Goal: Check status: Check status

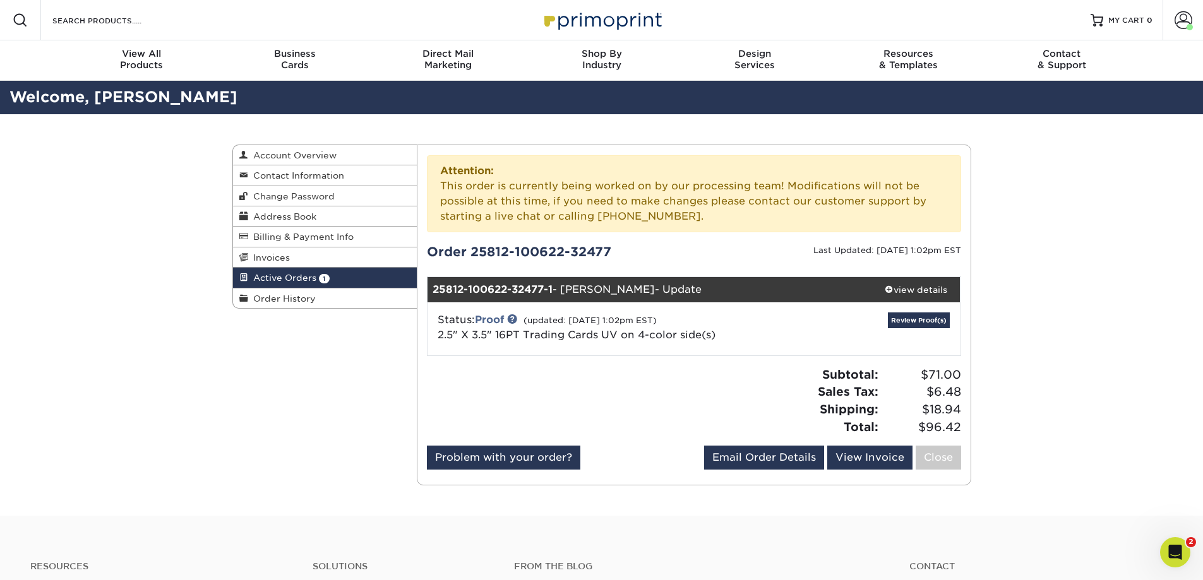
click at [922, 331] on div "Review Proof(s)" at bounding box center [870, 329] width 177 height 33
click at [927, 319] on link "Review Proof(s)" at bounding box center [919, 321] width 62 height 16
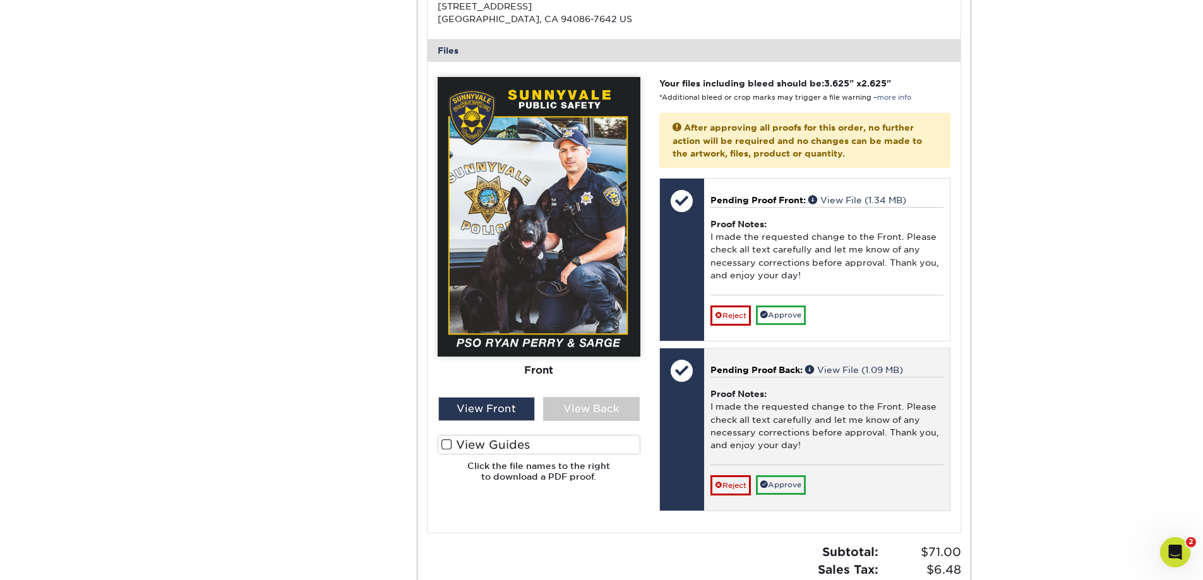
scroll to position [505, 0]
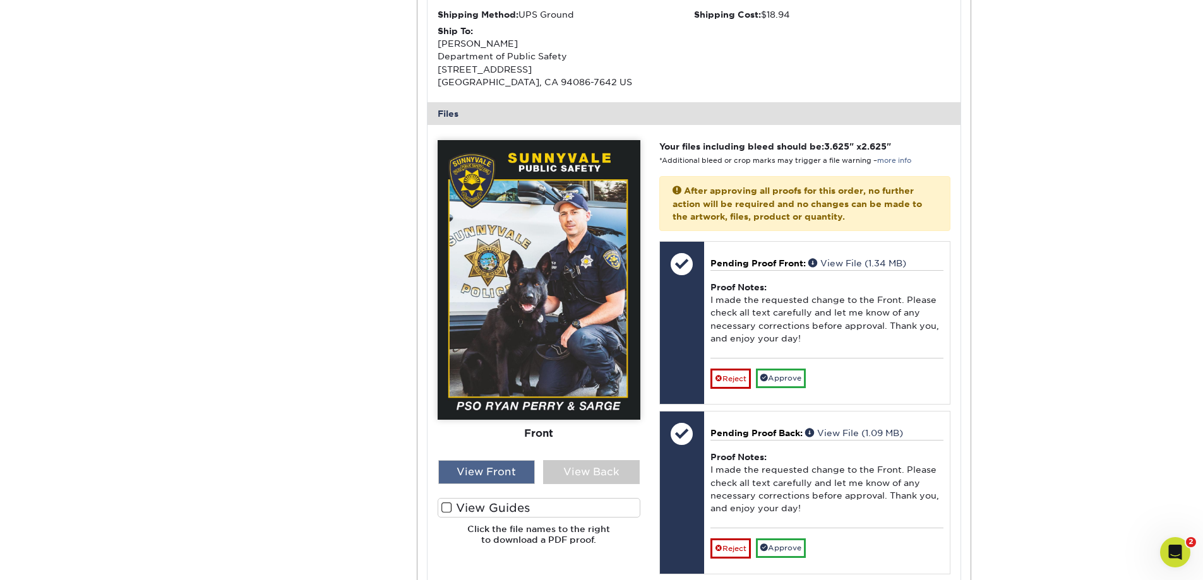
click at [484, 465] on div "View Front" at bounding box center [486, 472] width 97 height 24
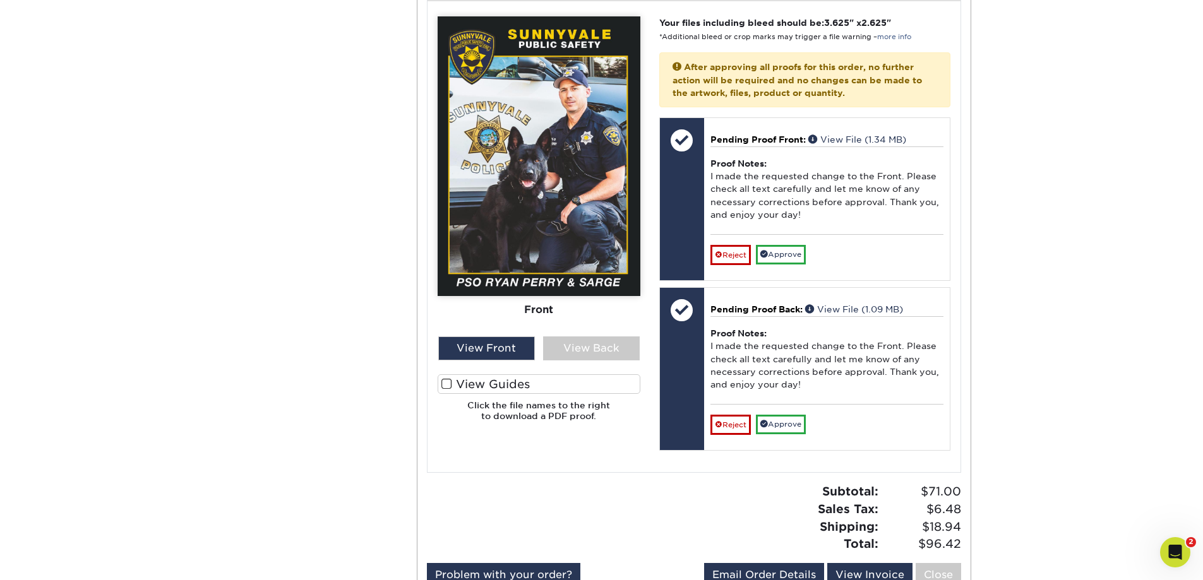
scroll to position [631, 0]
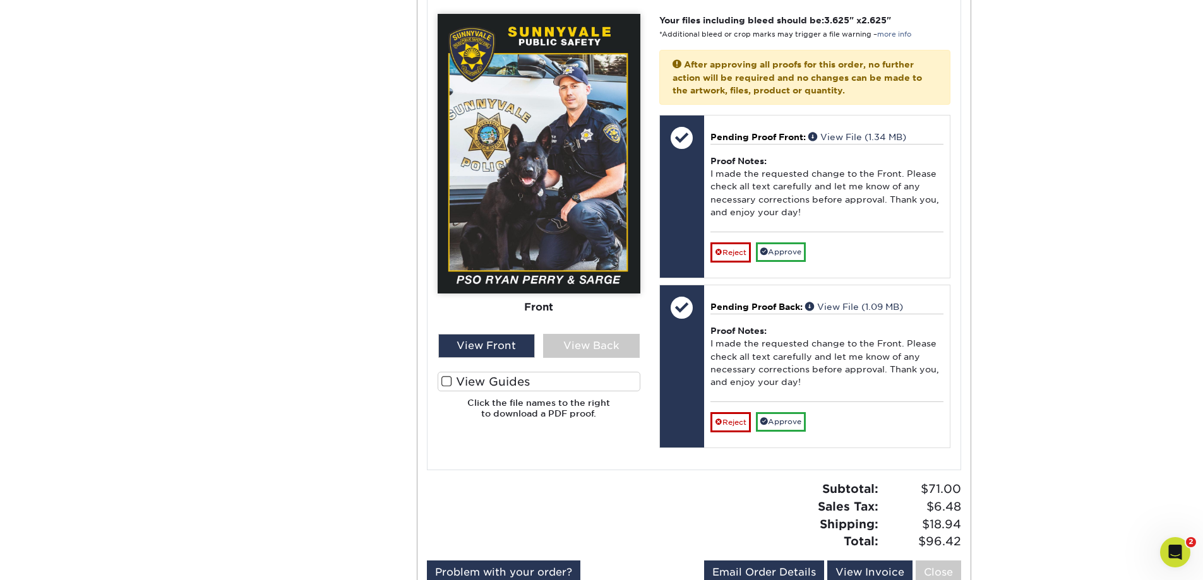
click at [557, 408] on h6 "Click the file names to the right to download a PDF proof." at bounding box center [539, 413] width 203 height 31
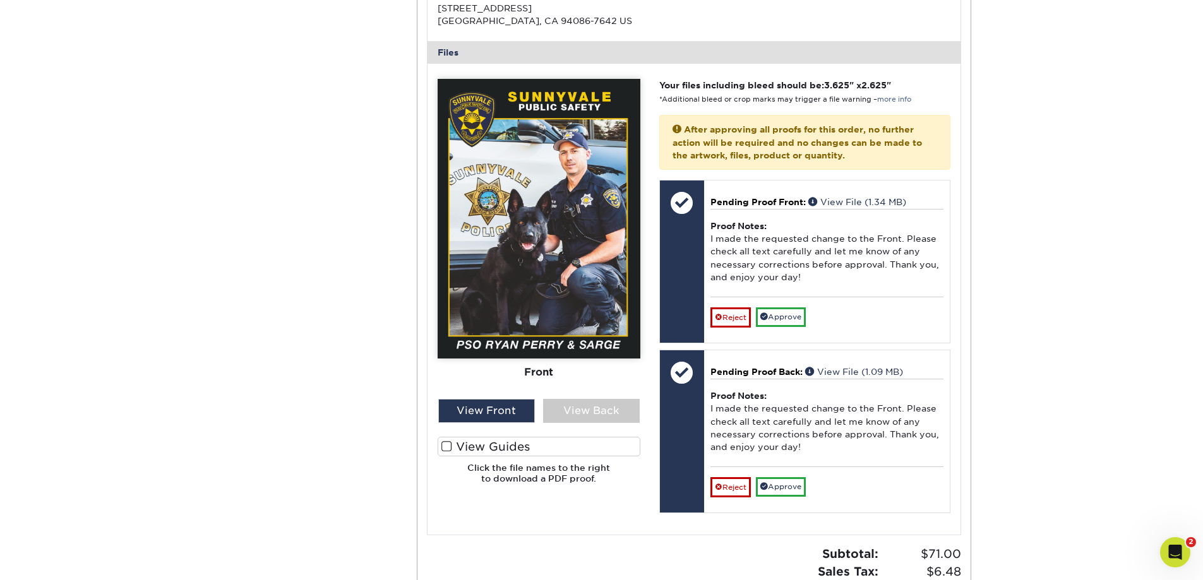
scroll to position [505, 0]
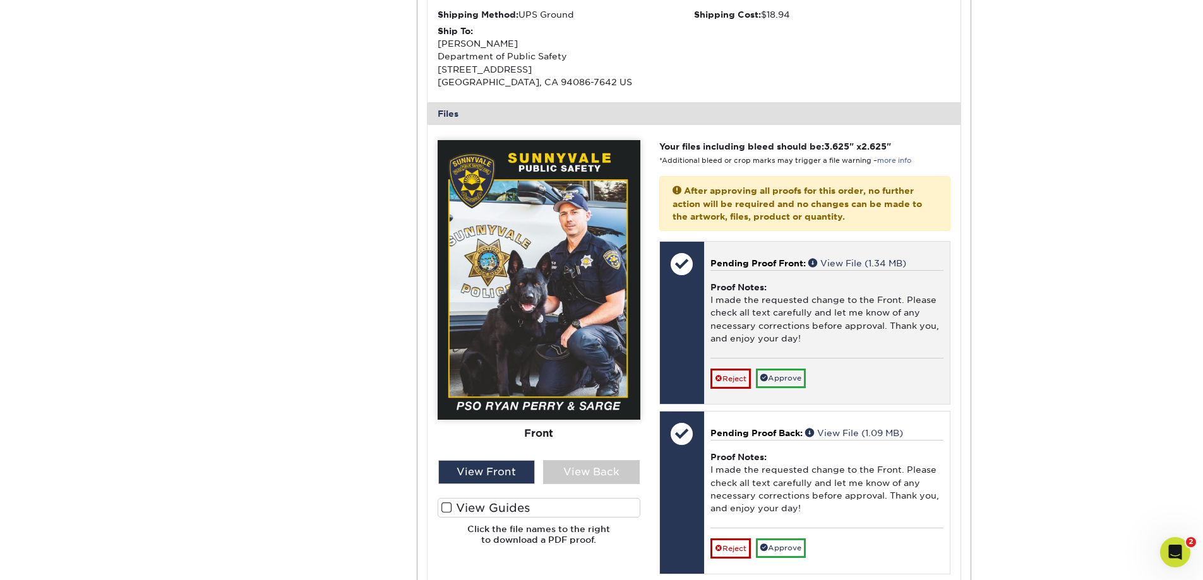
click at [876, 256] on div "Pending Proof Front: View File (1.34 MB) Proof Notes: I made the requested chan…" at bounding box center [827, 323] width 246 height 162
click at [874, 263] on link "View File (1.34 MB)" at bounding box center [857, 263] width 98 height 10
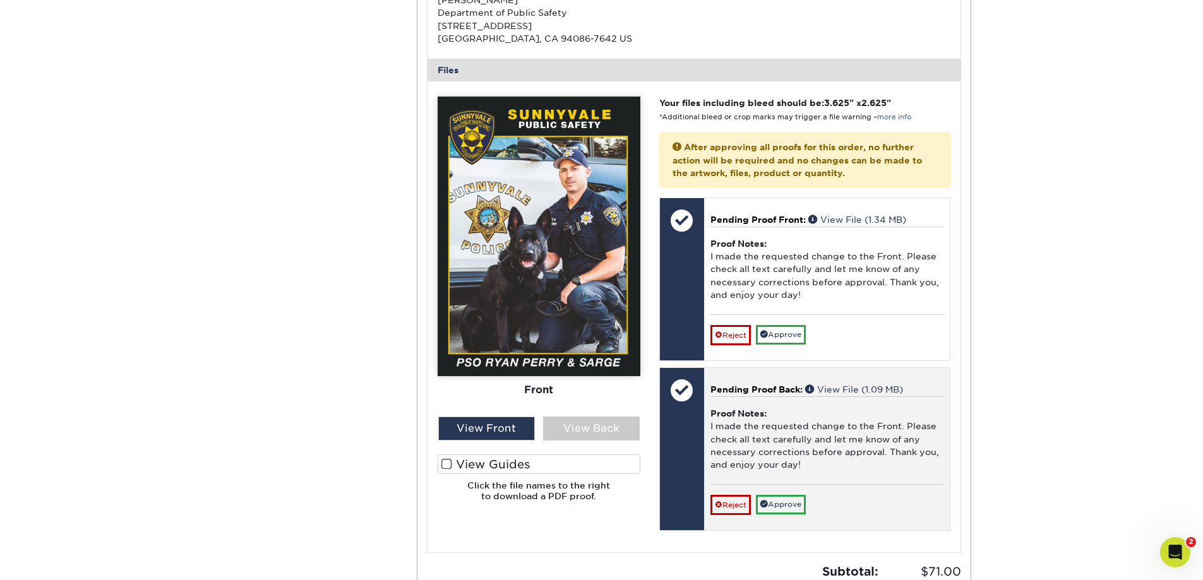
scroll to position [568, 0]
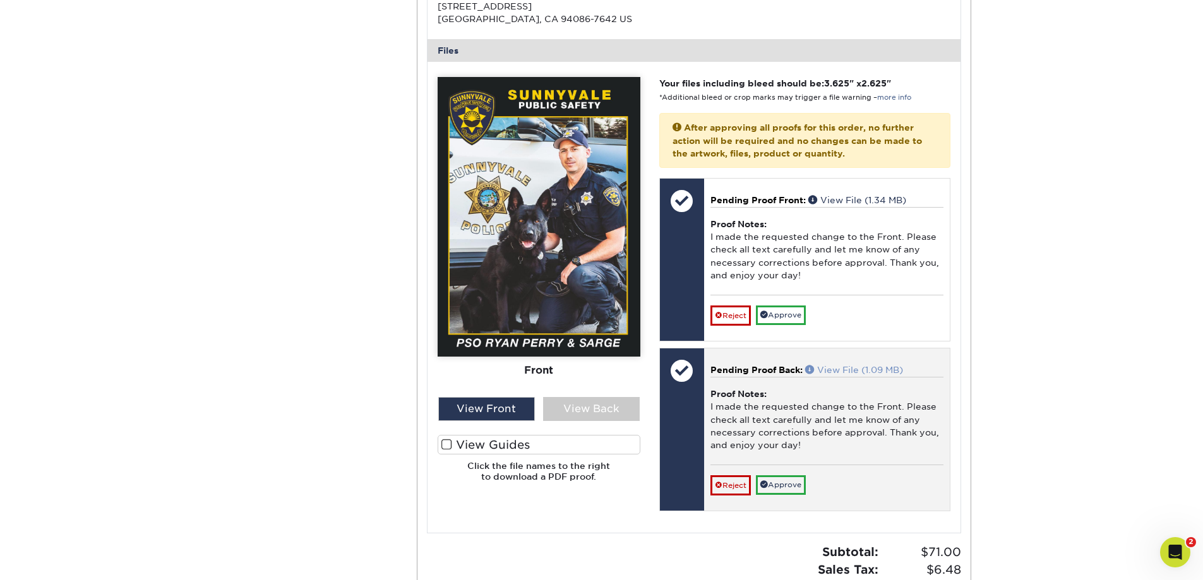
click at [878, 369] on link "View File (1.09 MB)" at bounding box center [854, 370] width 98 height 10
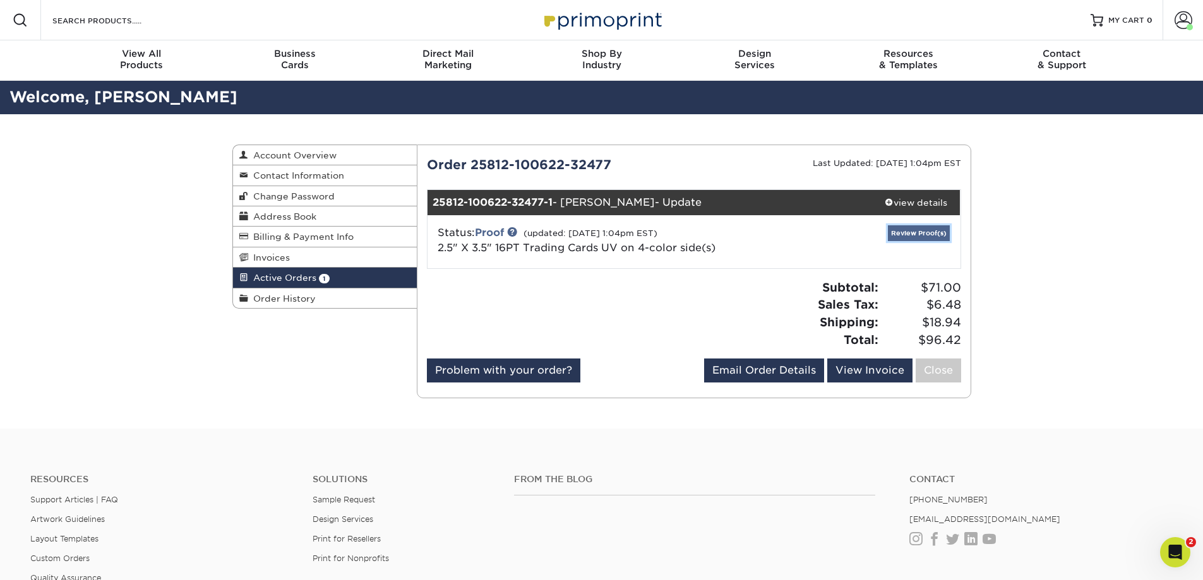
click at [915, 229] on link "Review Proof(s)" at bounding box center [919, 233] width 62 height 16
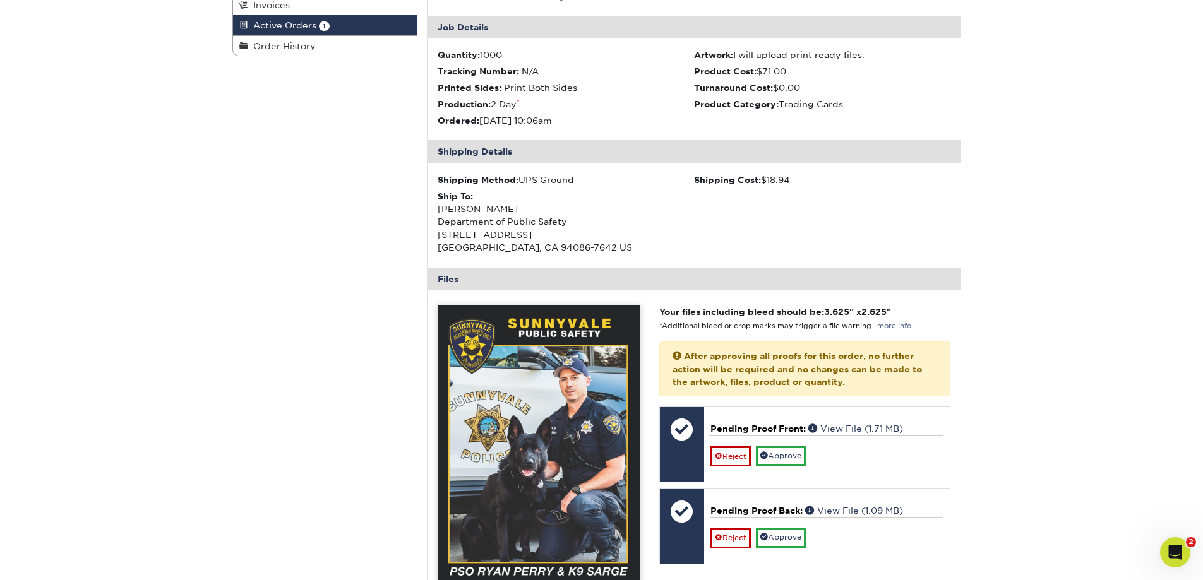
scroll to position [379, 0]
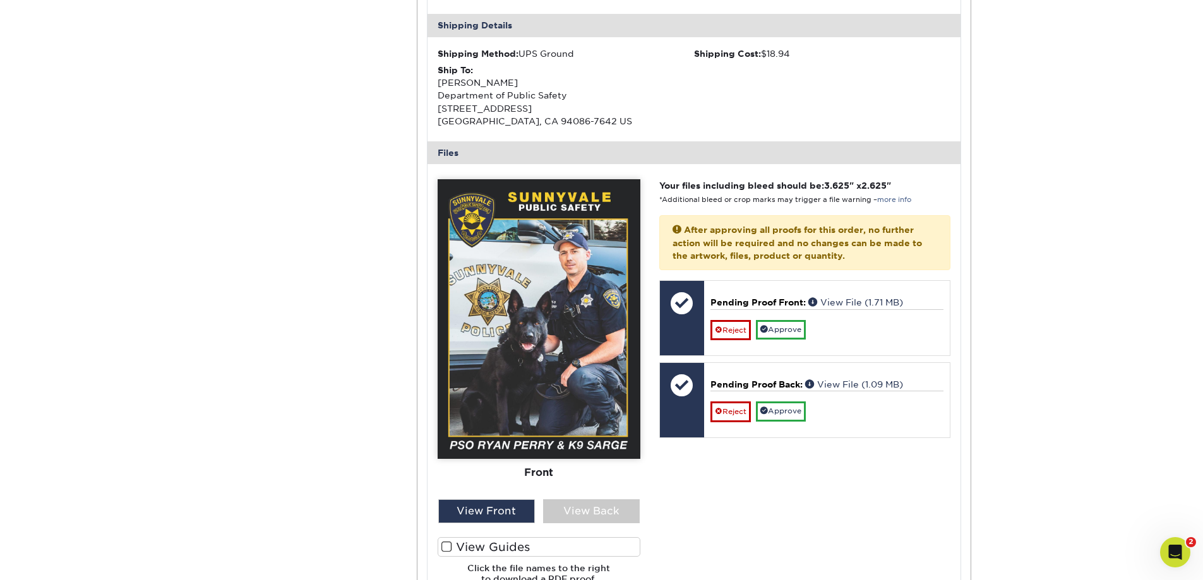
click at [534, 471] on div "Front" at bounding box center [539, 473] width 203 height 28
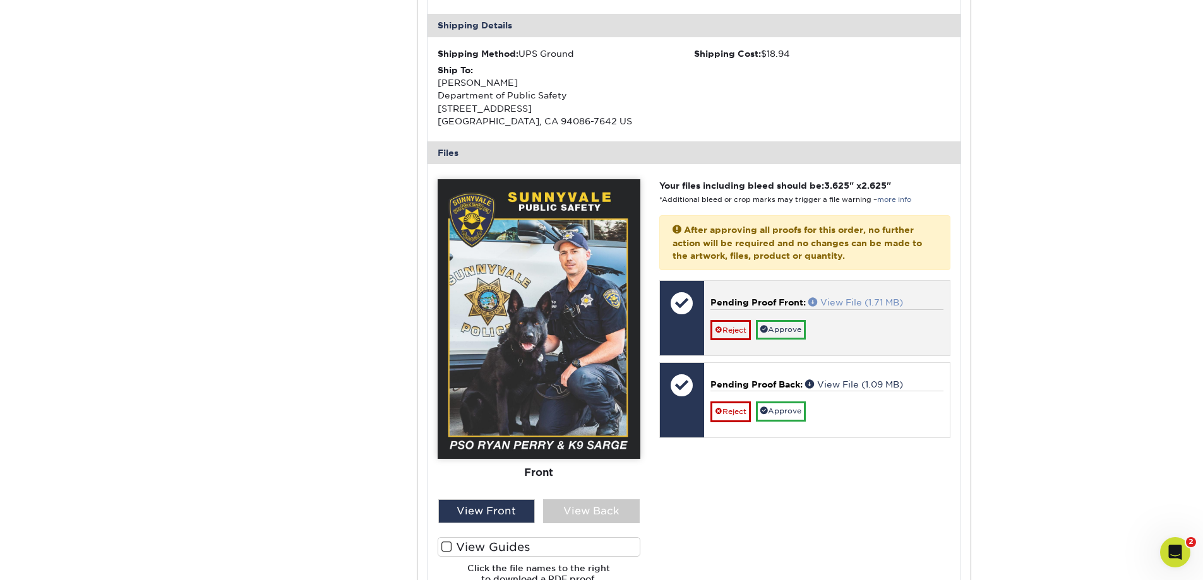
click at [864, 303] on link "View File (1.71 MB)" at bounding box center [855, 302] width 95 height 10
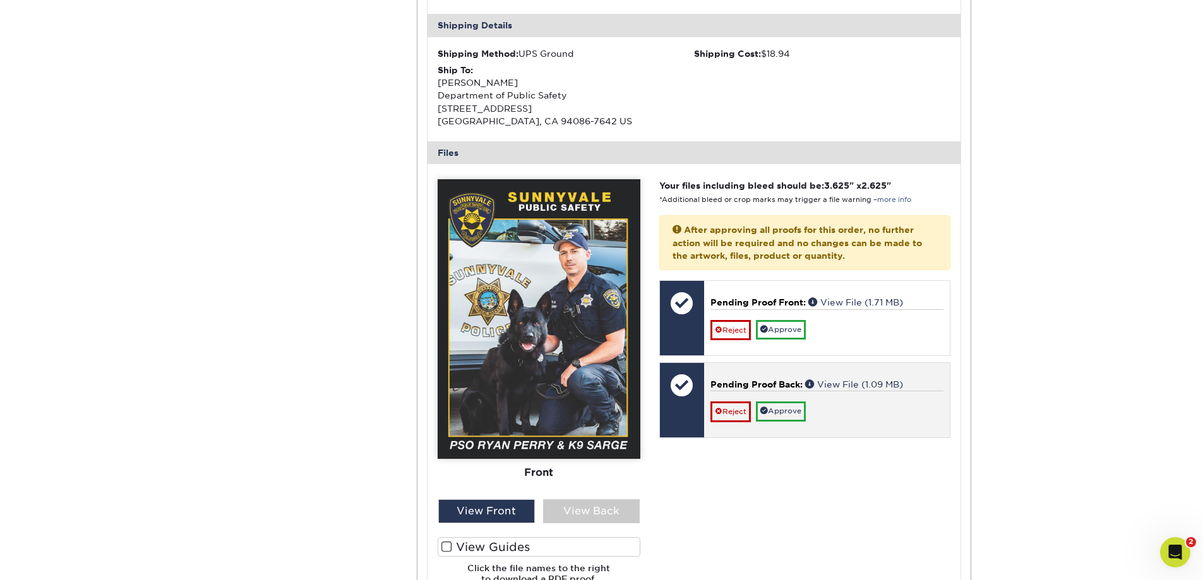
click at [853, 378] on p "Pending Proof Back: View File (1.09 MB)" at bounding box center [826, 384] width 233 height 13
click at [871, 383] on link "View File (1.09 MB)" at bounding box center [854, 384] width 98 height 10
